Goal: Check status: Check status

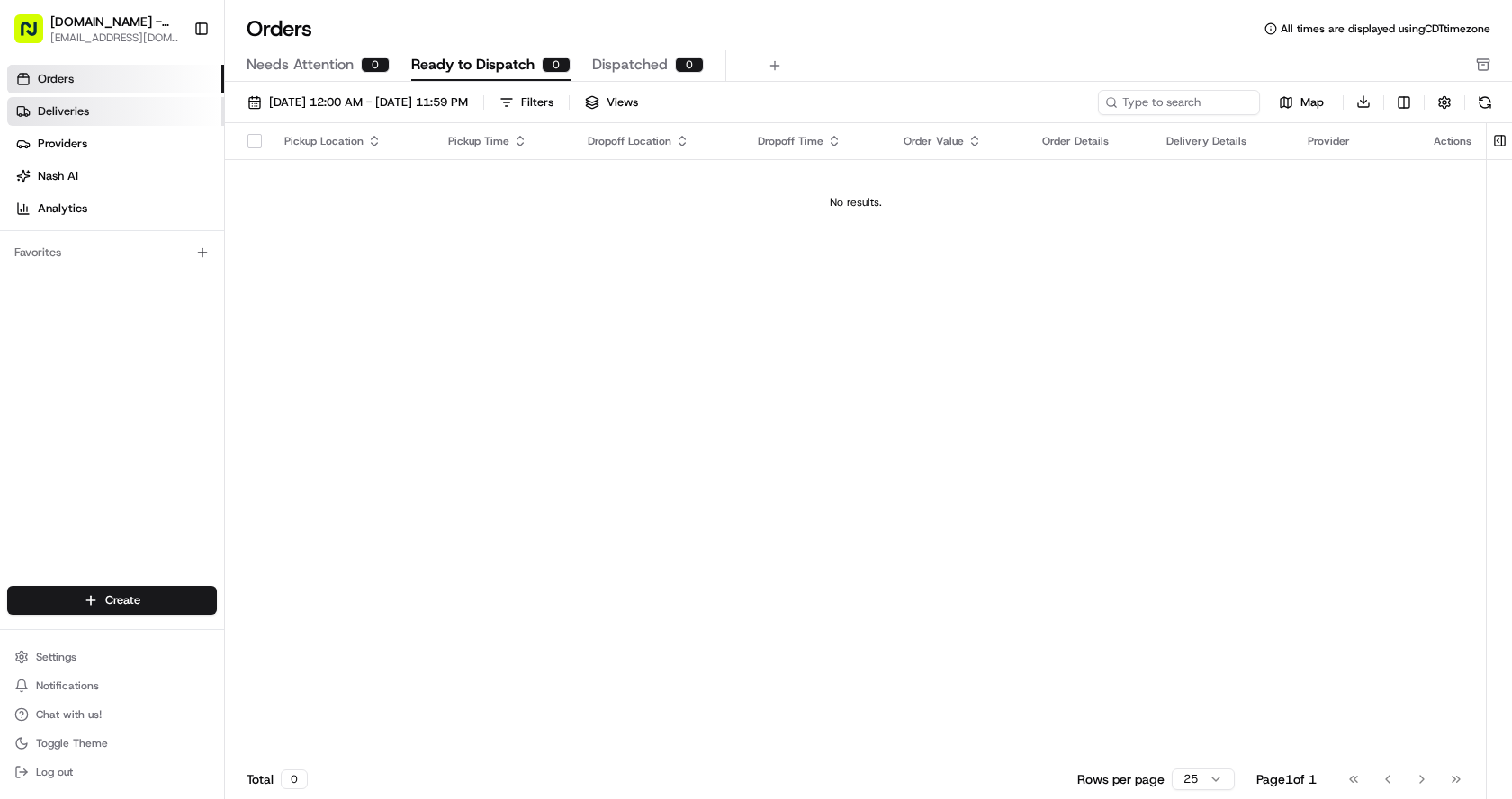
click at [63, 111] on span "Deliveries" at bounding box center [63, 112] width 51 height 16
